Goal: Transaction & Acquisition: Purchase product/service

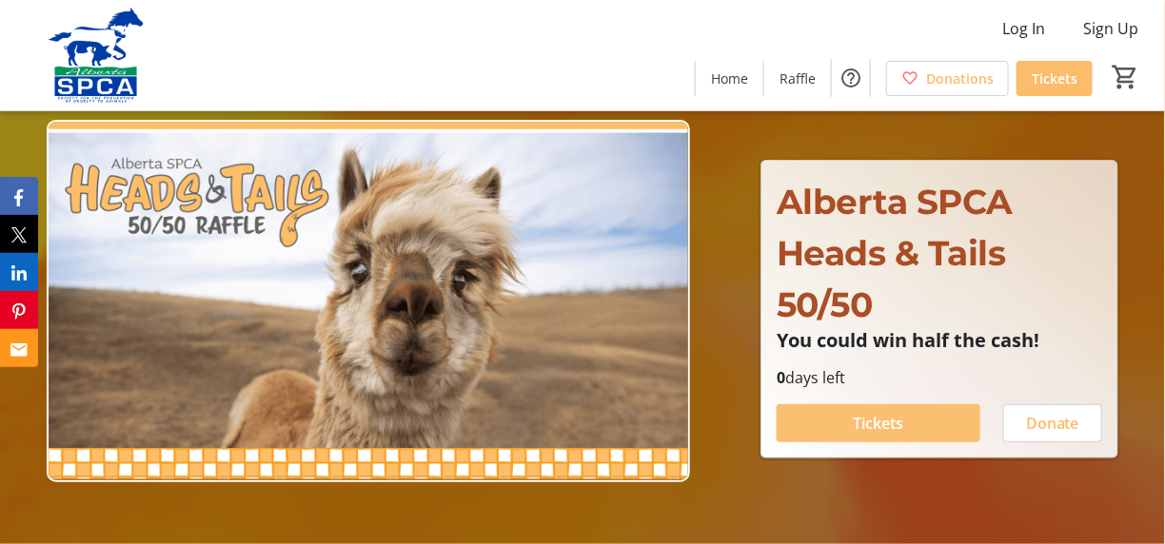
click at [878, 423] on span "Tickets" at bounding box center [878, 423] width 50 height 23
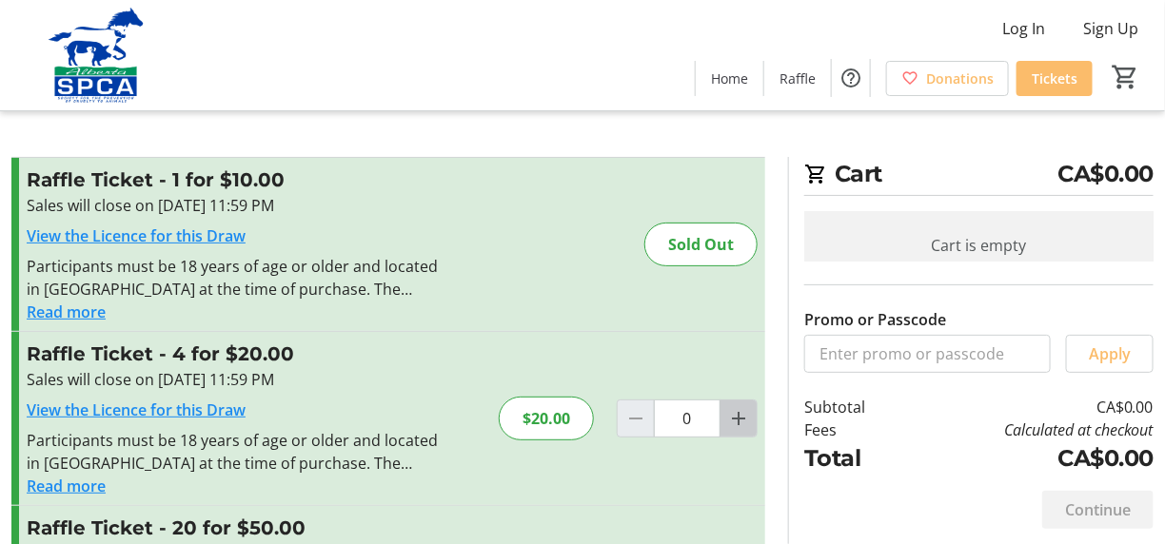
click at [738, 415] on mat-icon "Increment by one" at bounding box center [738, 418] width 23 height 23
type input "1"
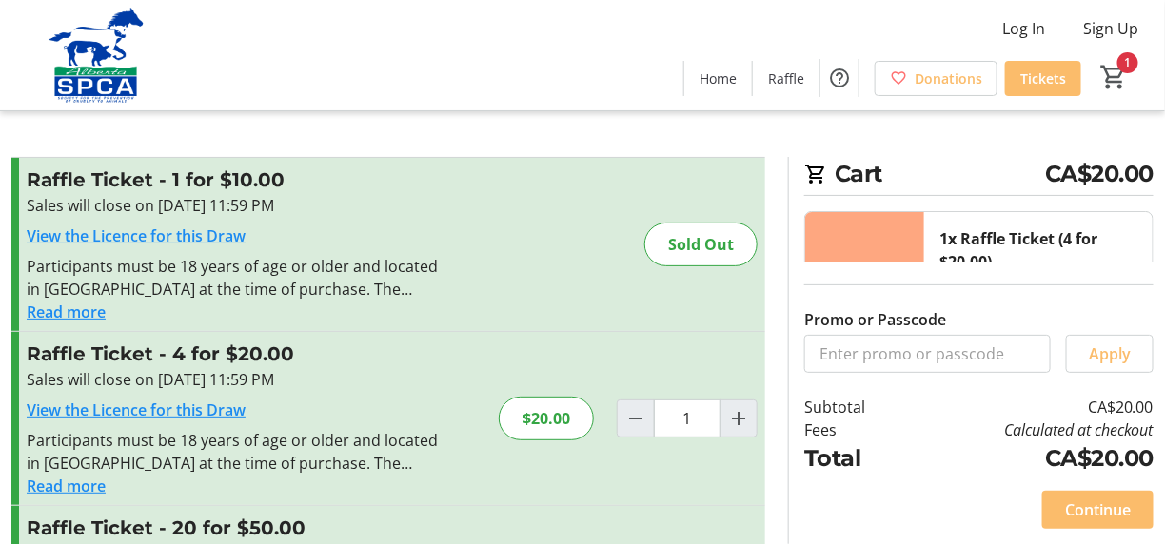
click at [654, 470] on div "Raffle Ticket - 4 for $20.00 Sales will close on [DATE] 11:59 PM View the Licen…" at bounding box center [388, 418] width 754 height 173
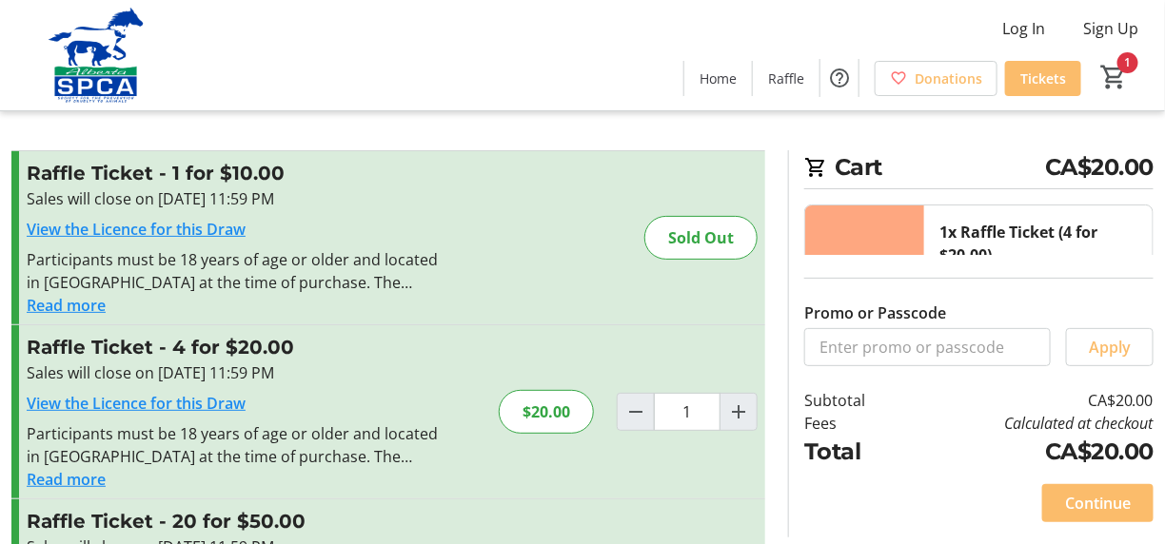
scroll to position [10, 0]
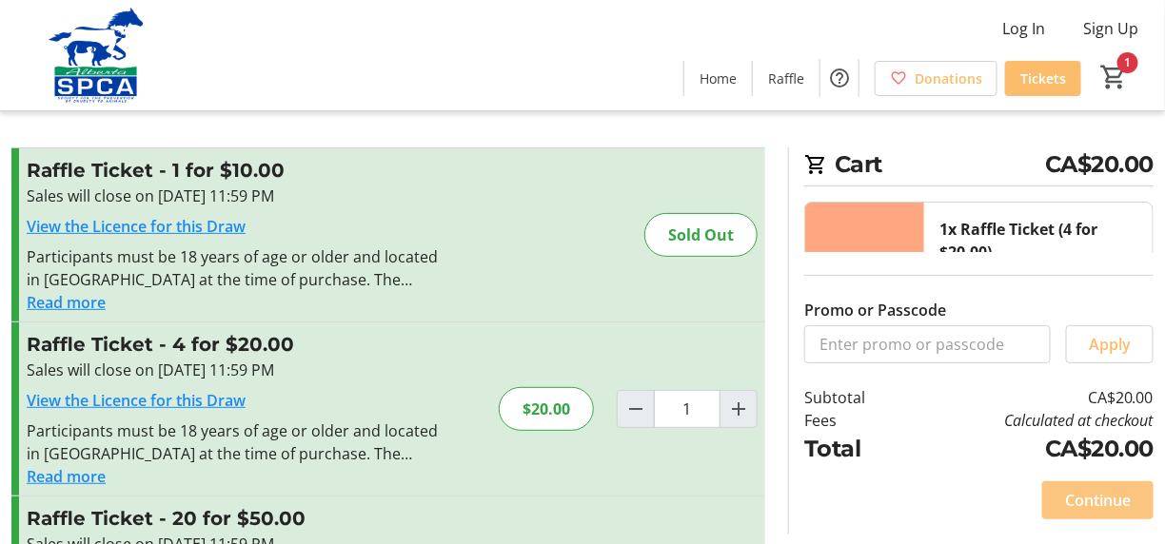
click at [1085, 493] on span "Continue" at bounding box center [1098, 500] width 66 height 23
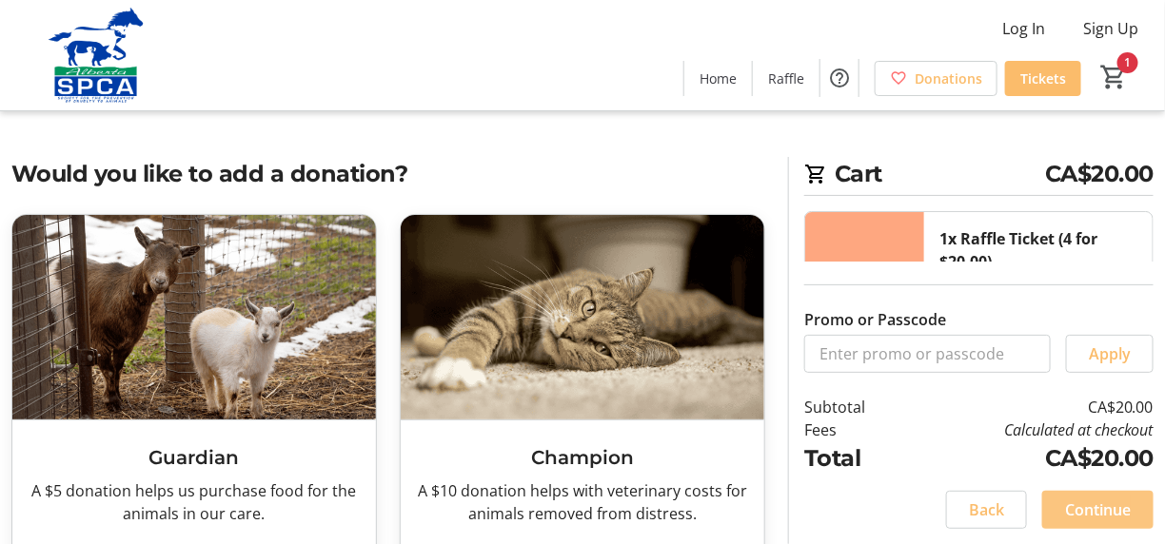
click at [1085, 493] on span at bounding box center [1097, 510] width 111 height 46
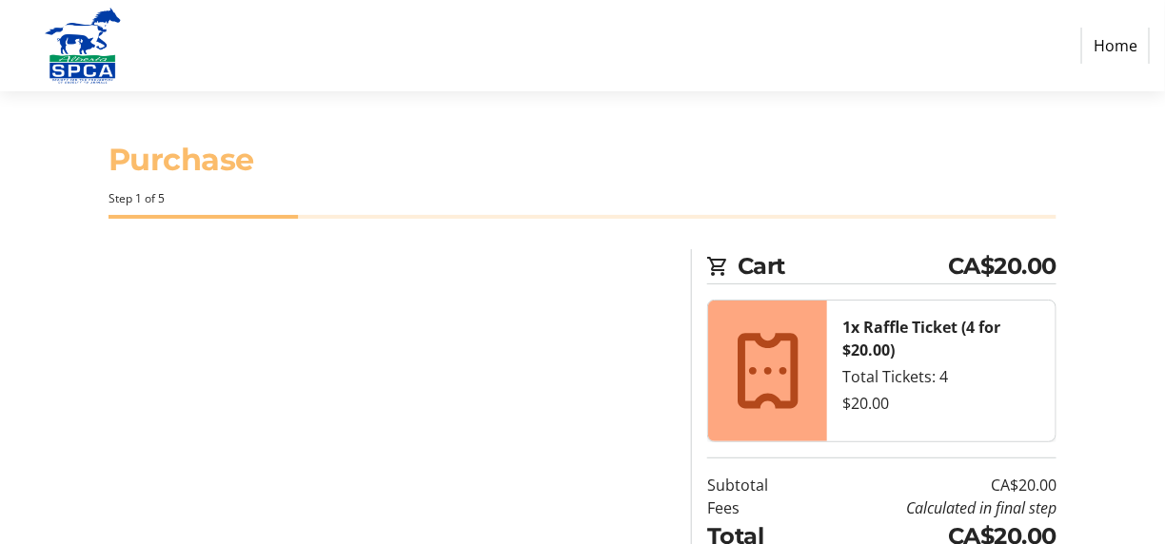
select select "CA"
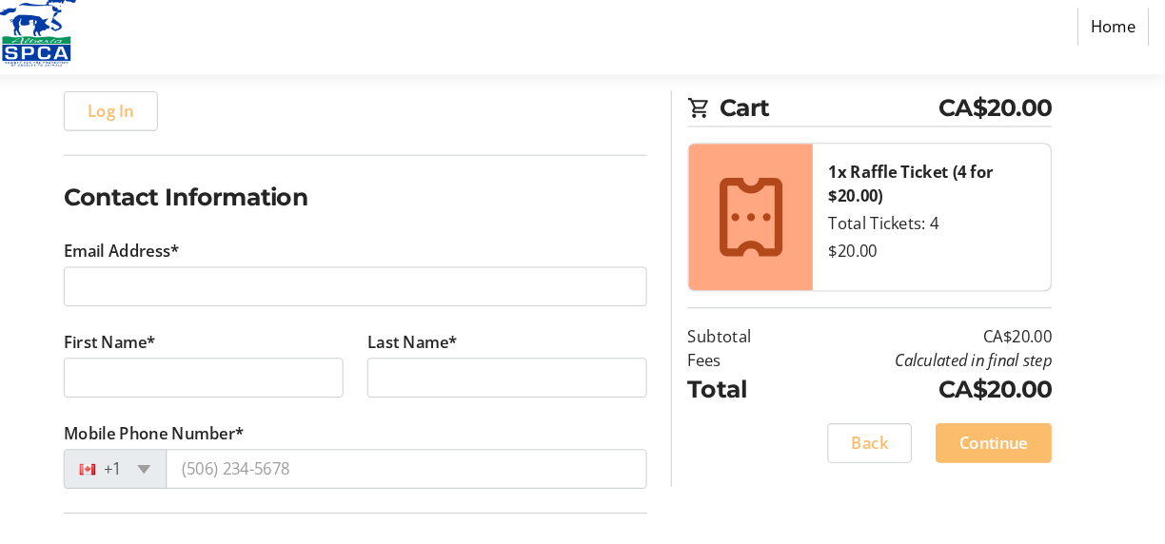
scroll to position [229, 0]
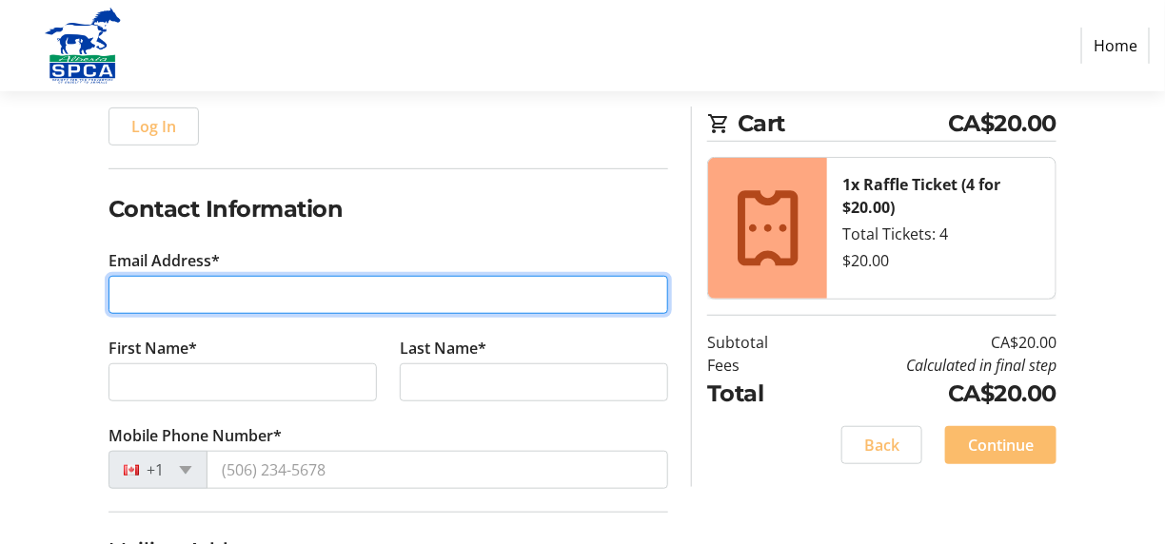
click at [120, 287] on input "Email Address*" at bounding box center [388, 295] width 560 height 38
type input "[PERSON_NAME][EMAIL_ADDRESS][DOMAIN_NAME]"
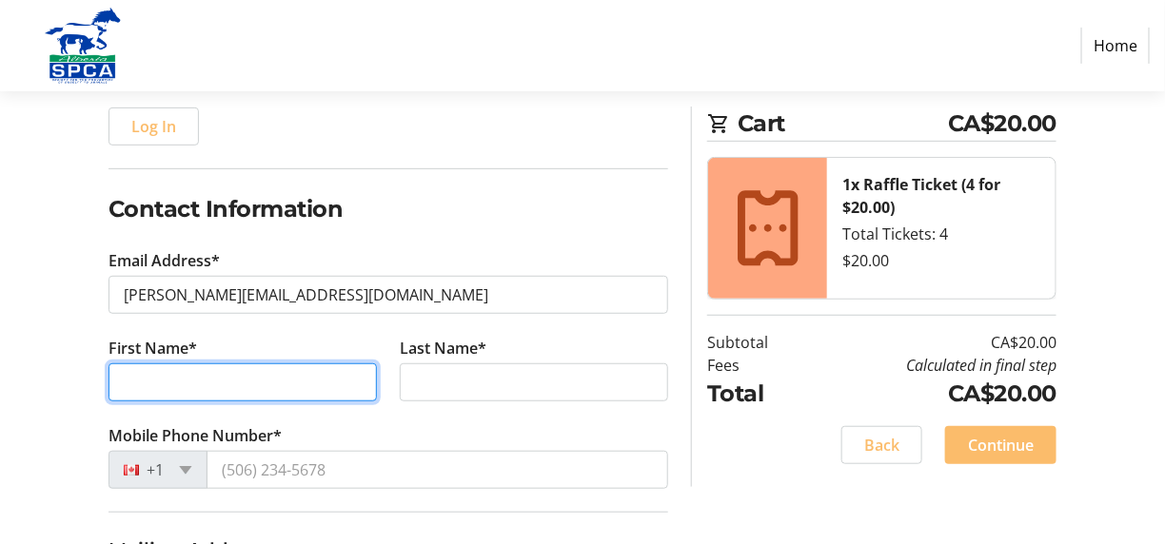
type input "[PERSON_NAME]"
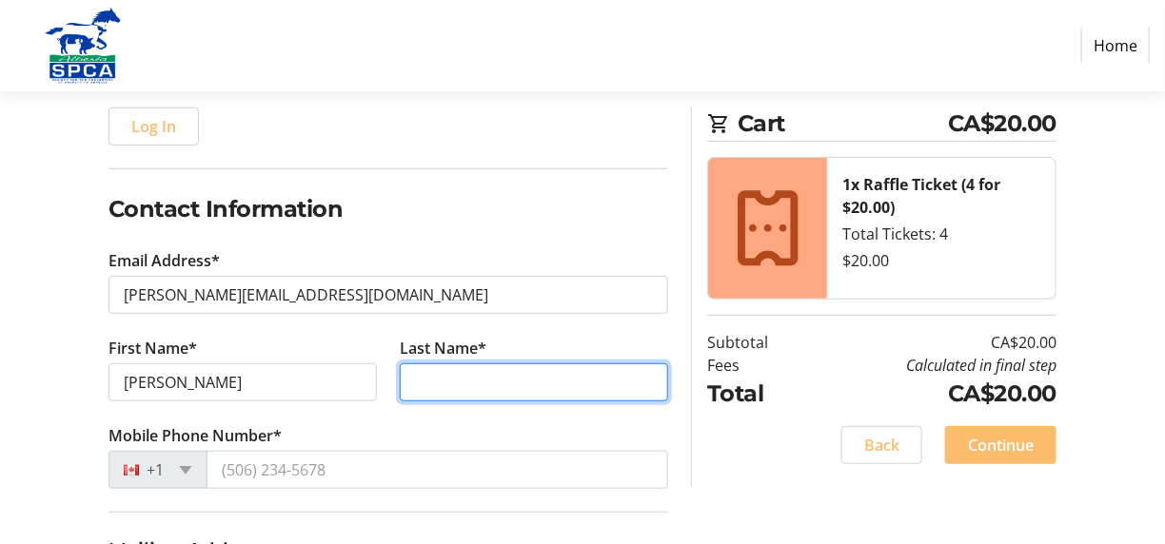
type input "Yaremchuk"
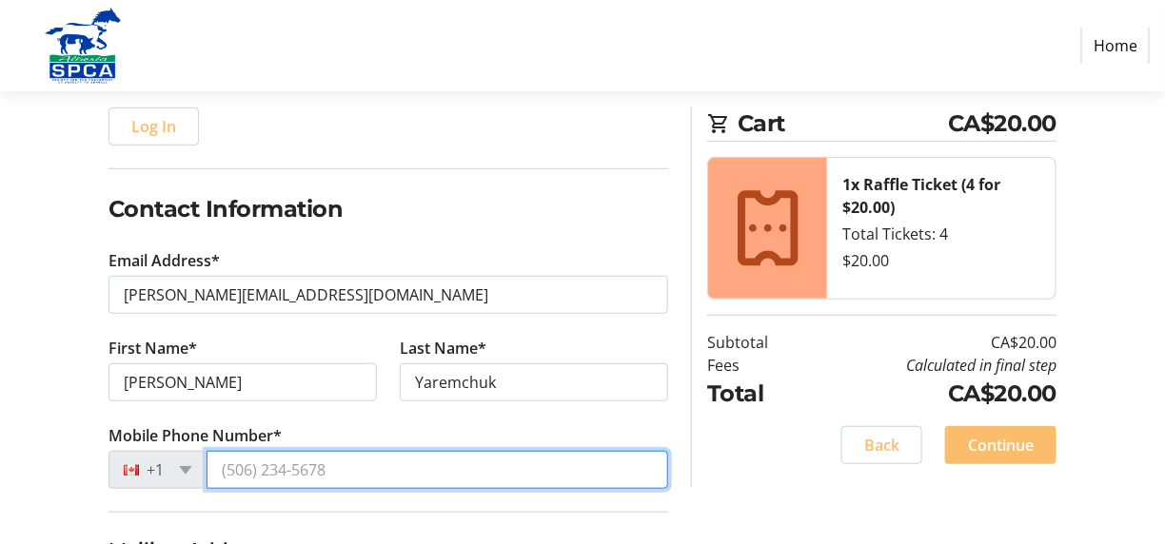
type input "[PHONE_NUMBER]"
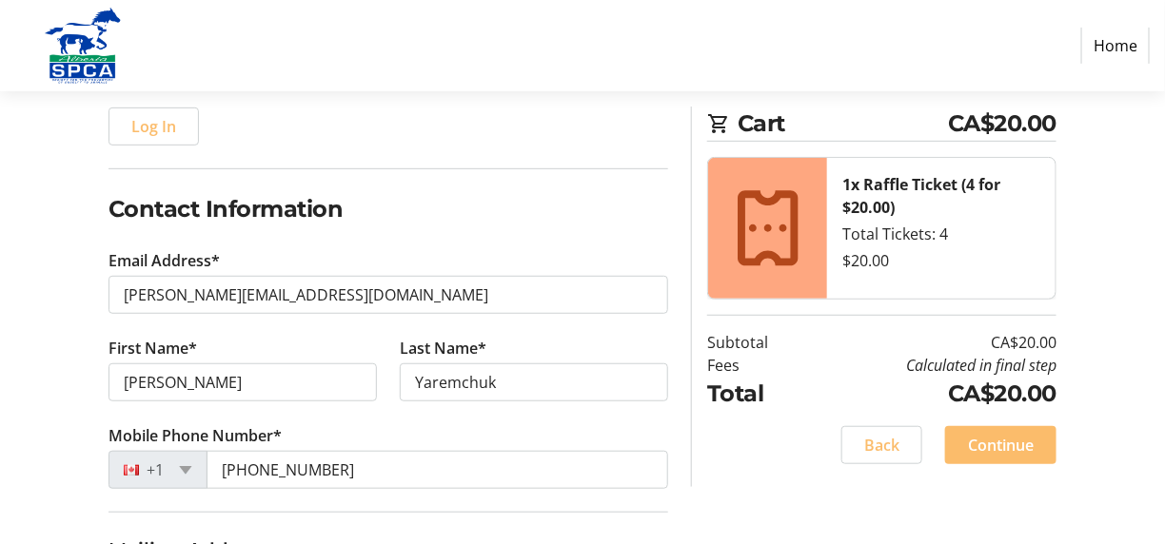
type input "[STREET_ADDRESS]"
type input "Camrose"
select select "AB"
type input "T4V4P9"
click at [700, 412] on tr-checkout-flow-side-bar-ui "Cart CA$20.00 1x Raffle Ticket (4 for $20.00) Total Tickets: 4 $20.00 Subtotal …" at bounding box center [873, 297] width 365 height 381
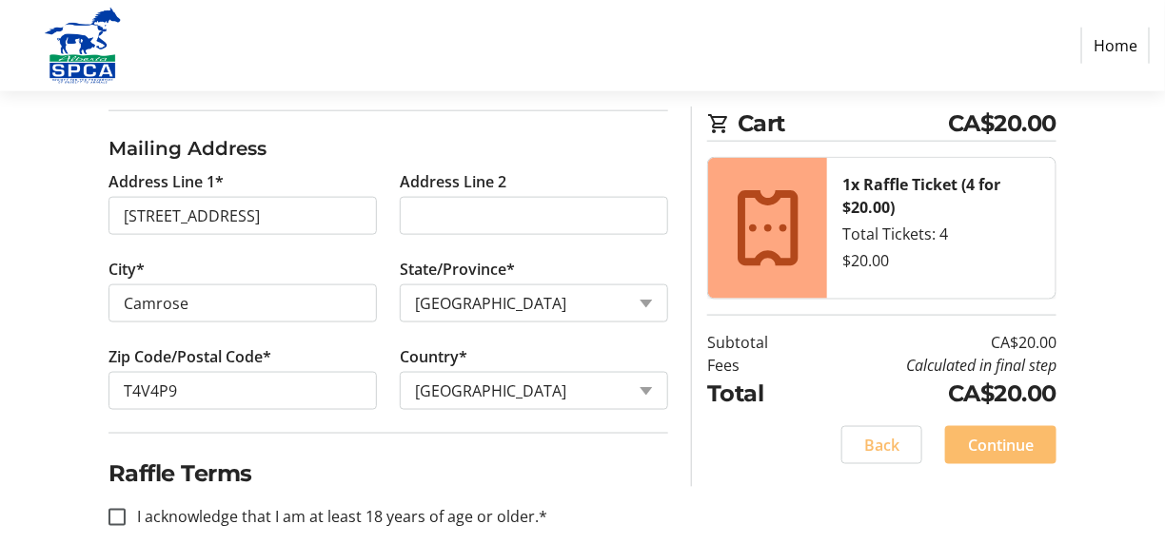
scroll to position [648, 0]
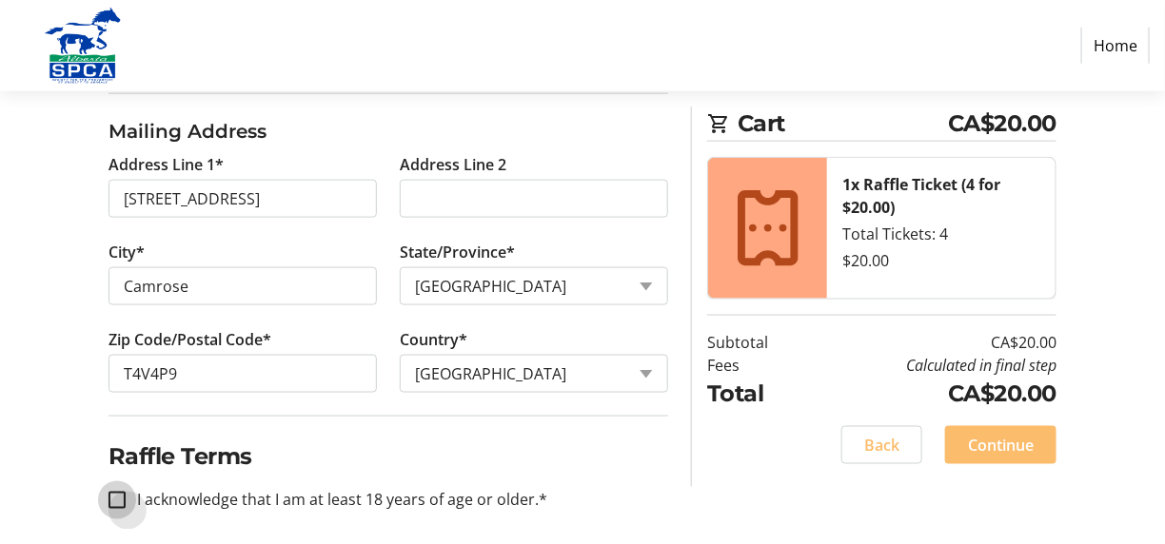
click at [119, 498] on input "I acknowledge that I am at least 18 years of age or older.*" at bounding box center [116, 500] width 17 height 17
checkbox input "true"
click at [859, 488] on div "Log In to Your Account (Optional) Or continue below to checkout as a guest. Log…" at bounding box center [582, 79] width 1165 height 956
click at [997, 441] on span "Continue" at bounding box center [1001, 445] width 66 height 23
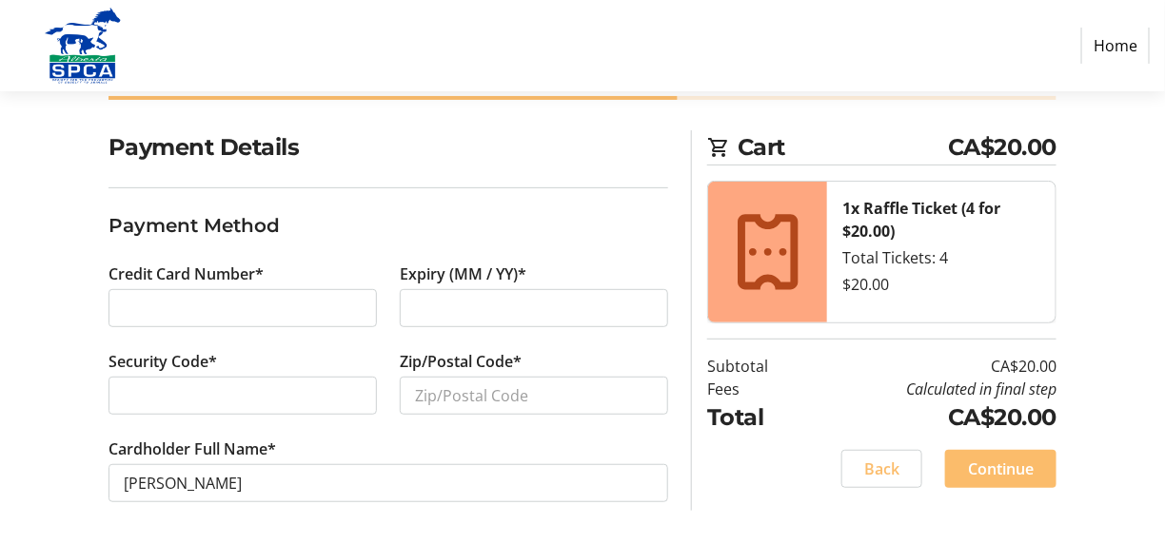
scroll to position [119, 0]
click at [212, 408] on div at bounding box center [242, 396] width 268 height 38
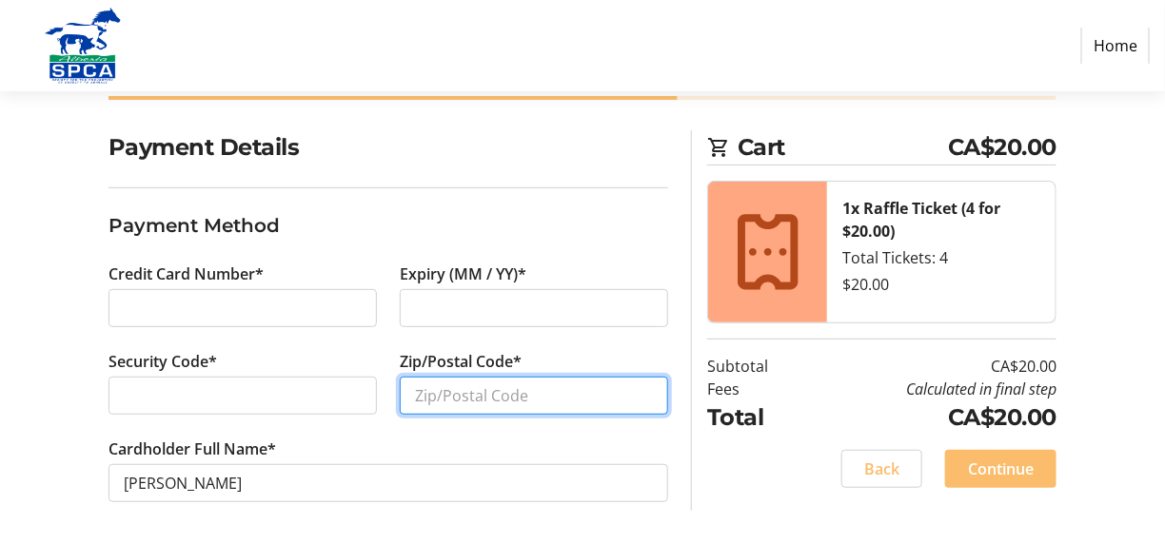
click at [412, 394] on input "Zip/Postal Code*" at bounding box center [534, 396] width 268 height 38
type input "T4V4P9"
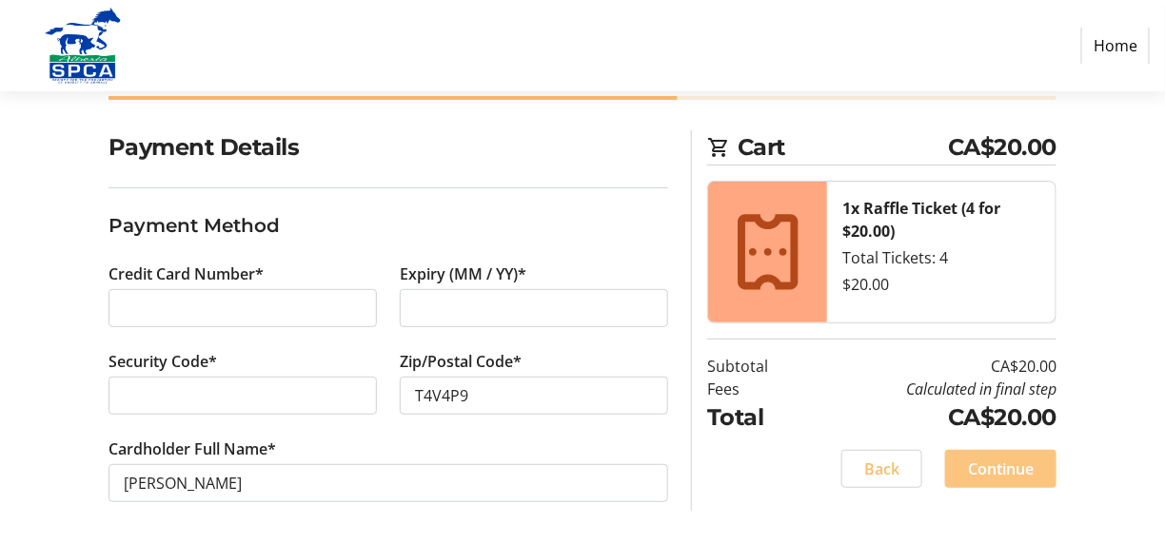
click at [997, 465] on span "Continue" at bounding box center [1001, 469] width 66 height 23
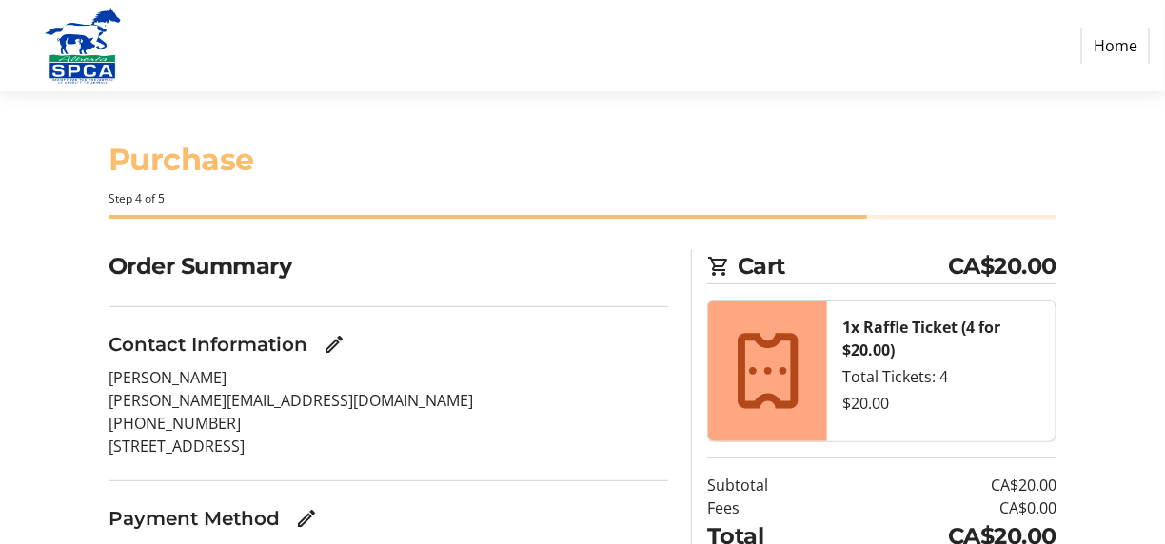
click at [1067, 464] on div "Cart CA$20.00 1x Raffle Ticket (4 for $20.00) Total Tickets: 4 $20.00 Subtotal …" at bounding box center [874, 464] width 388 height 430
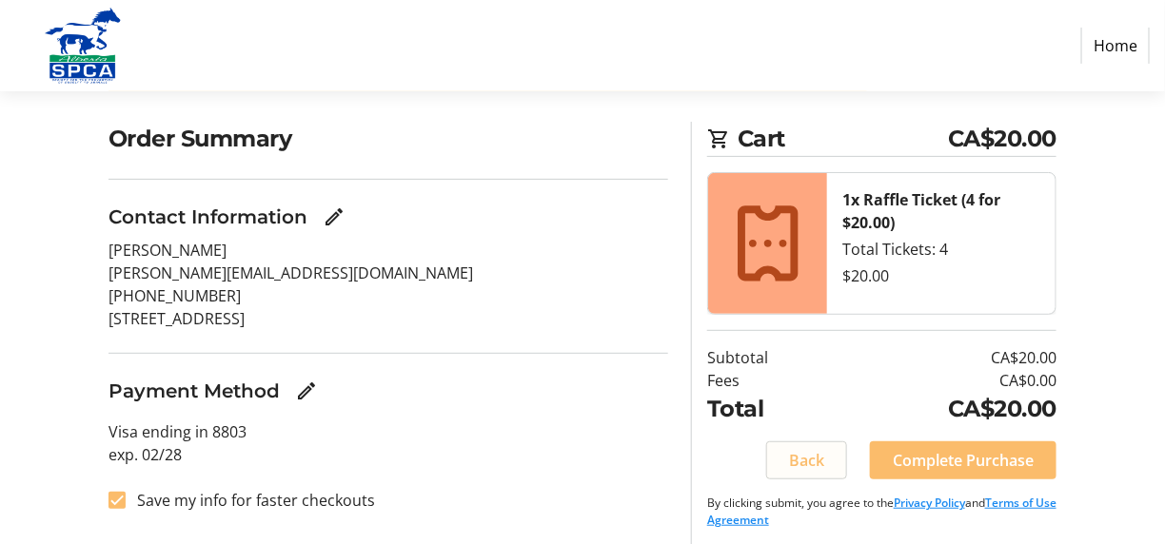
scroll to position [129, 0]
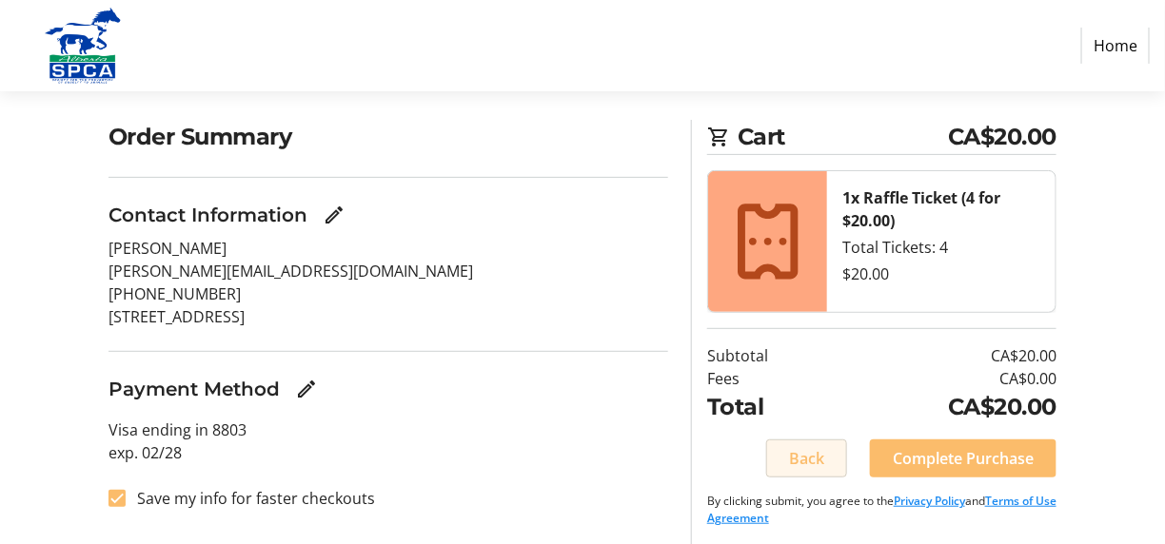
click at [798, 453] on span "Back" at bounding box center [806, 458] width 35 height 23
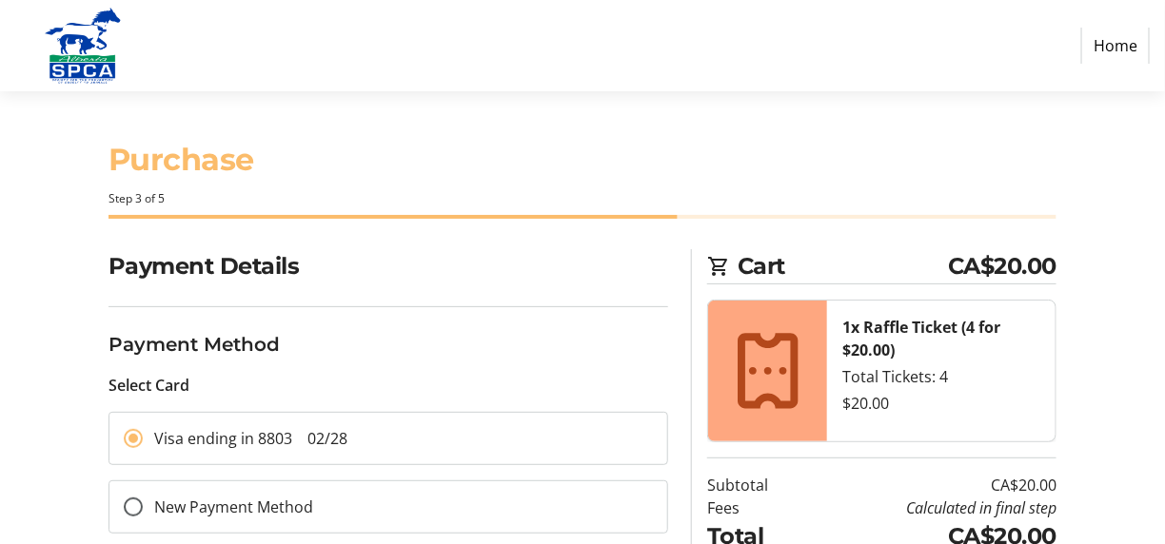
click at [798, 453] on section "Cart CA$20.00 1x Raffle Ticket (4 for $20.00) Total Tickets: 4 $20.00 Subtotal …" at bounding box center [881, 439] width 349 height 381
click at [783, 474] on td "Subtotal" at bounding box center [757, 485] width 101 height 23
click at [1153, 483] on div "Payment Details Payment Method Select Card Visa ending in 8803 02/28 New Paymen…" at bounding box center [582, 439] width 1165 height 381
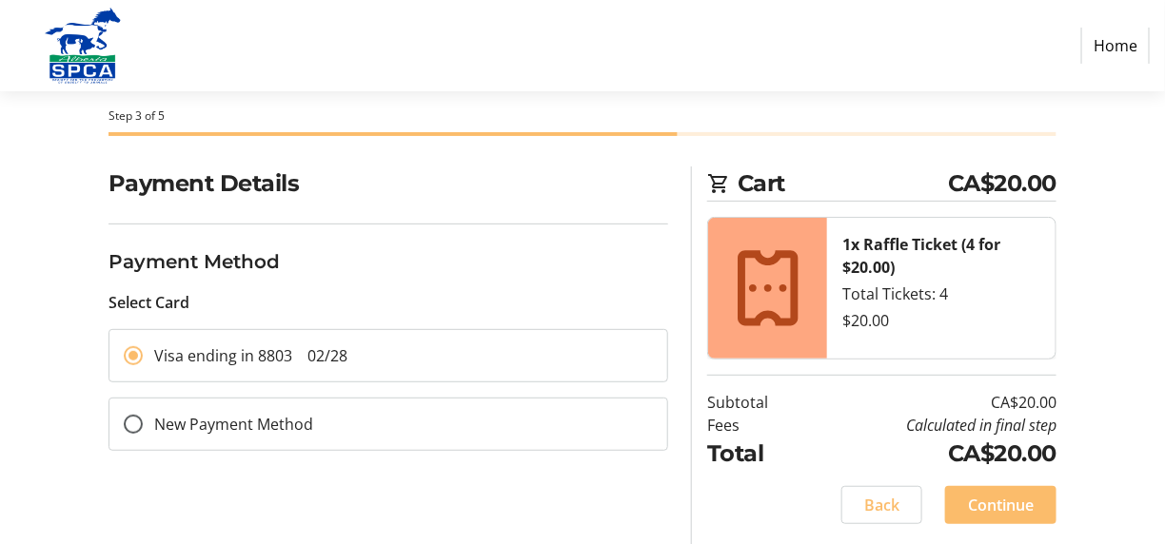
scroll to position [84, 0]
click at [999, 500] on span "Continue" at bounding box center [1001, 504] width 66 height 23
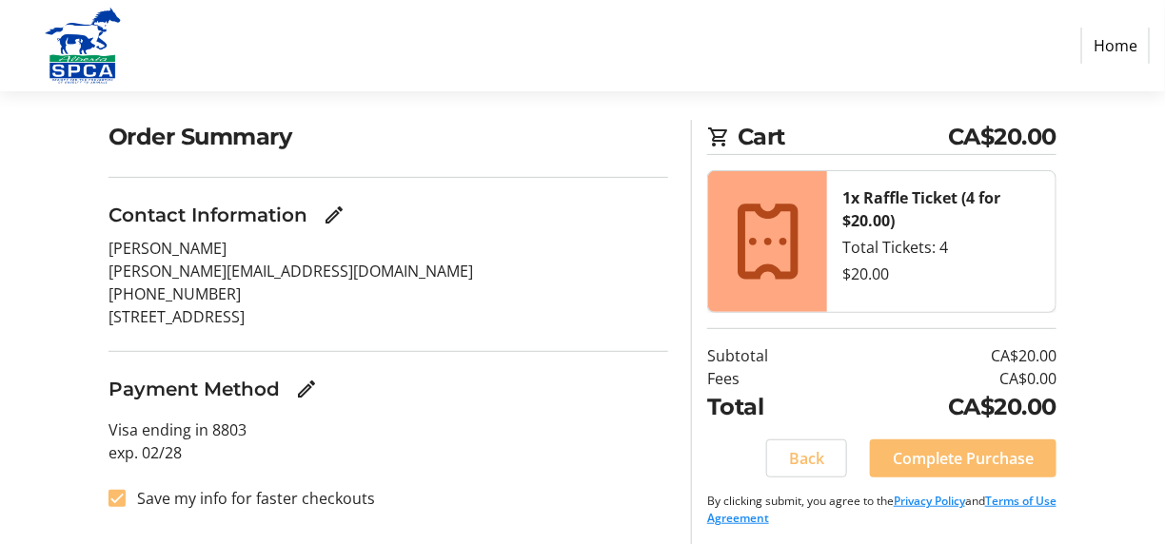
scroll to position [133, 0]
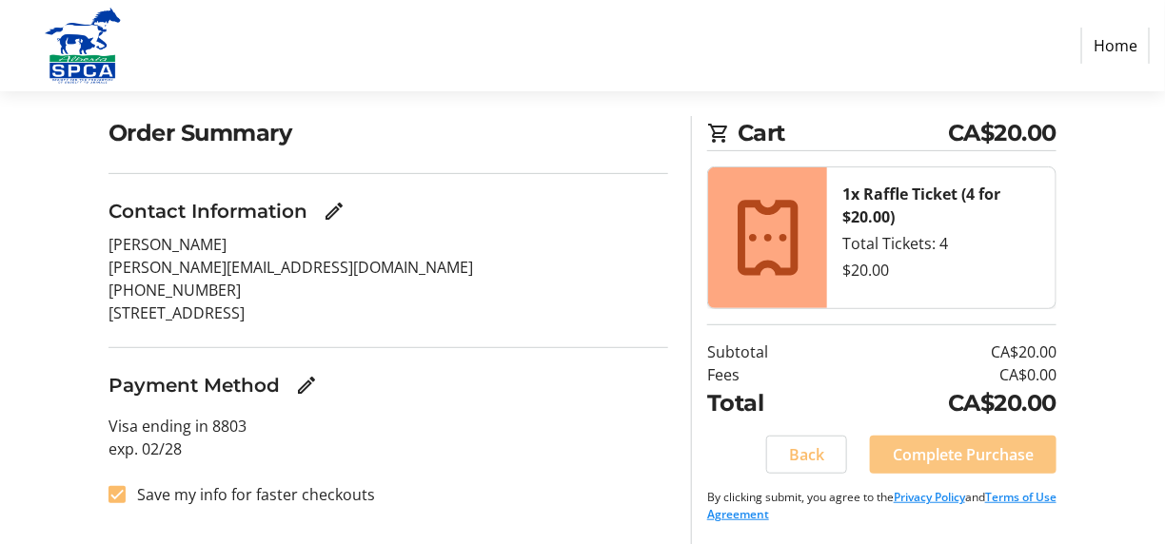
click at [946, 450] on span "Complete Purchase" at bounding box center [963, 454] width 141 height 23
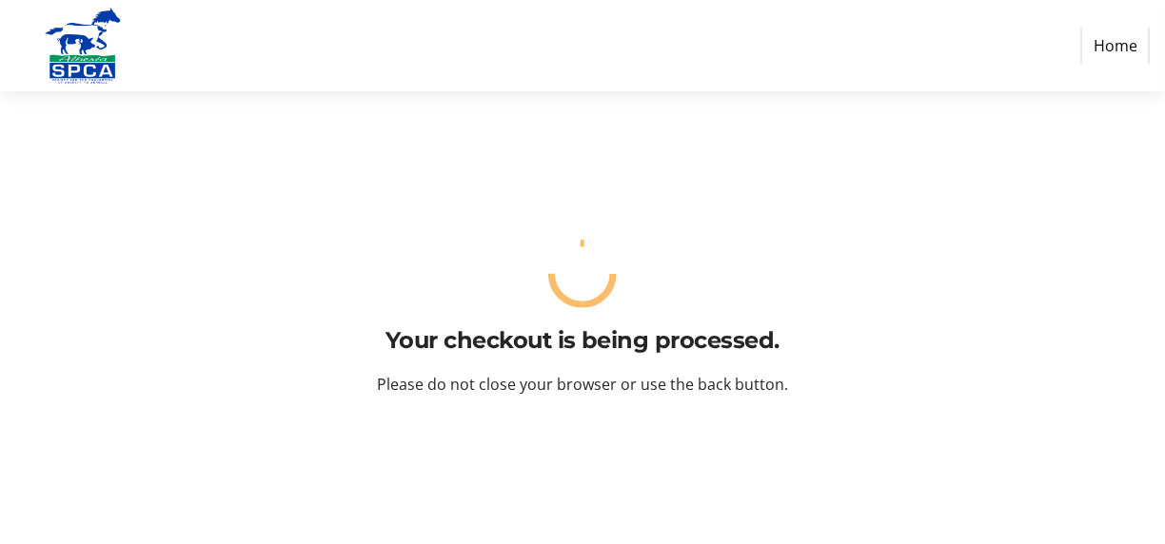
scroll to position [0, 0]
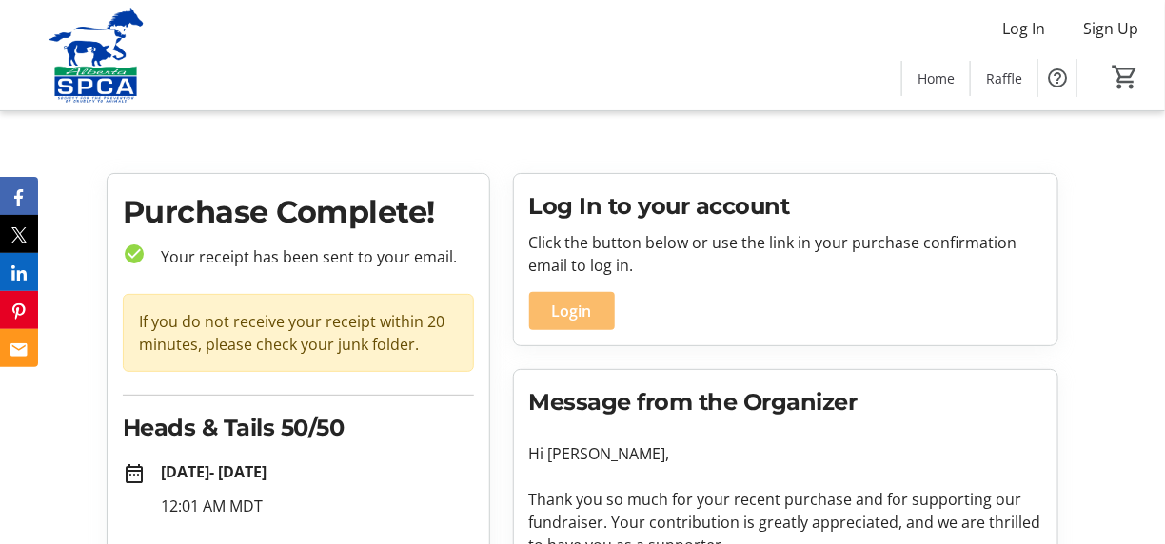
click at [982, 436] on tr-organization-message "Message from the Organizer Hi [PERSON_NAME], Thank you so much for your recent …" at bounding box center [785, 528] width 513 height 286
click at [569, 312] on span "Login" at bounding box center [572, 311] width 40 height 23
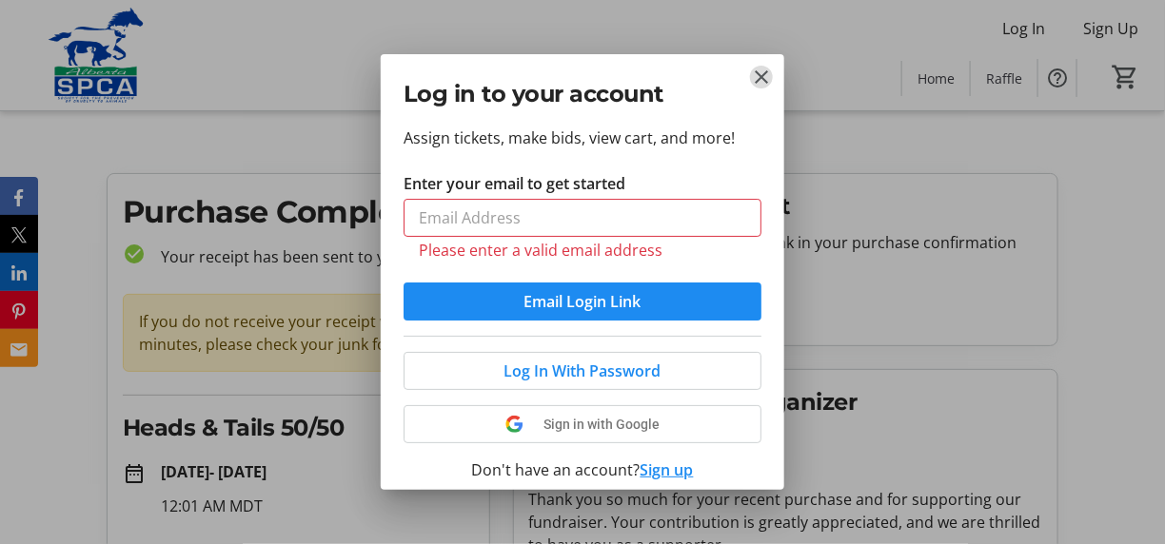
click at [759, 76] on mat-icon "Close" at bounding box center [761, 77] width 23 height 23
